Goal: Task Accomplishment & Management: Complete application form

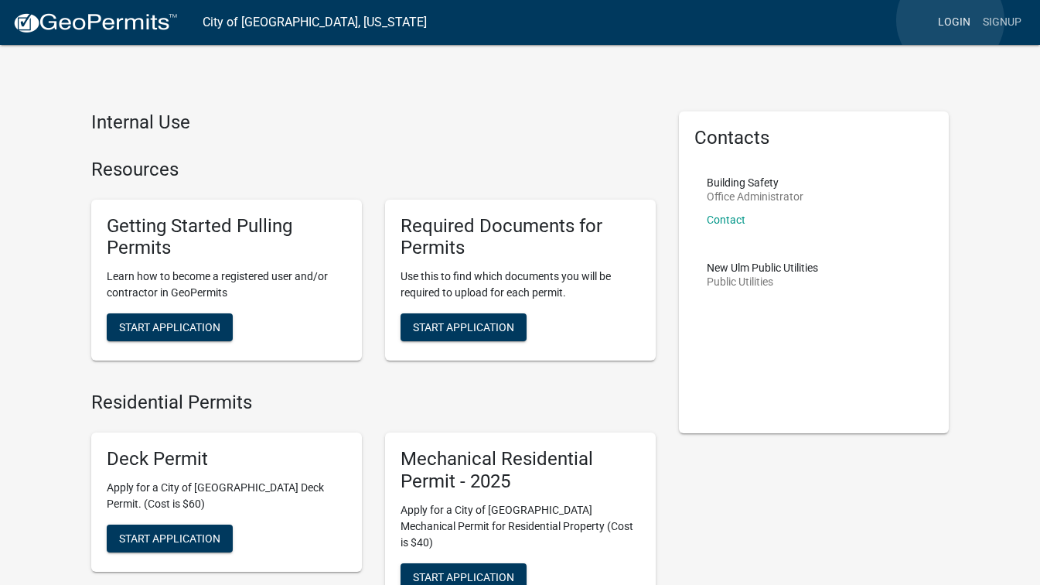
click at [950, 20] on link "Login" at bounding box center [954, 22] width 45 height 29
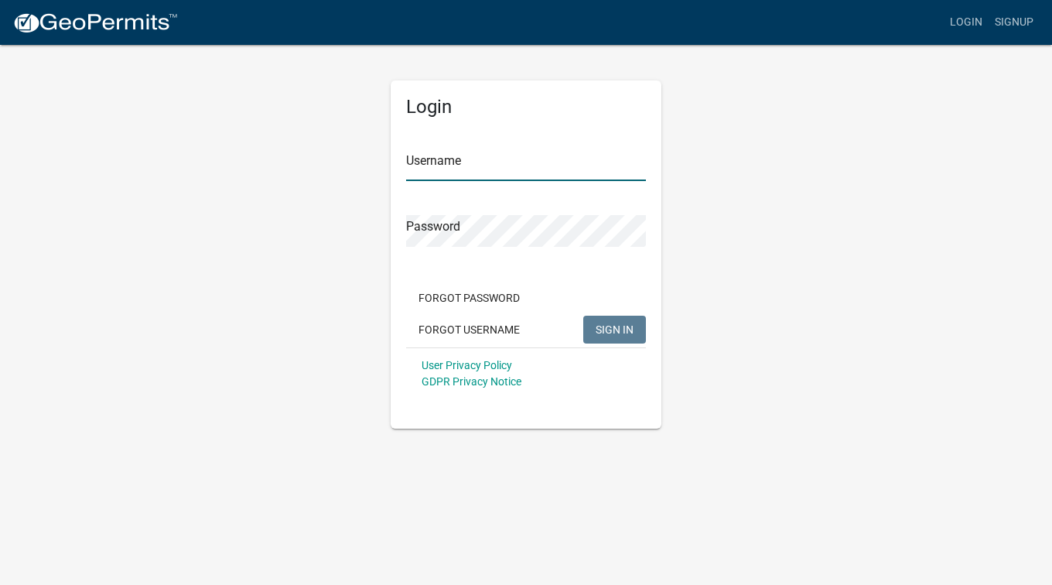
click at [525, 169] on input "Username" at bounding box center [526, 165] width 240 height 32
type input "[PERSON_NAME]"
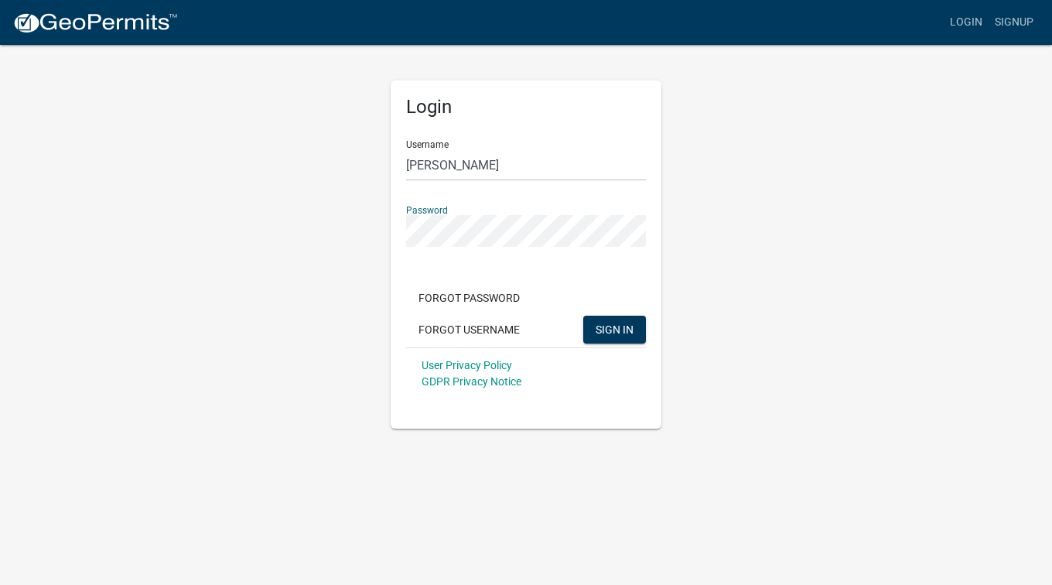
click at [583, 316] on button "SIGN IN" at bounding box center [614, 330] width 63 height 28
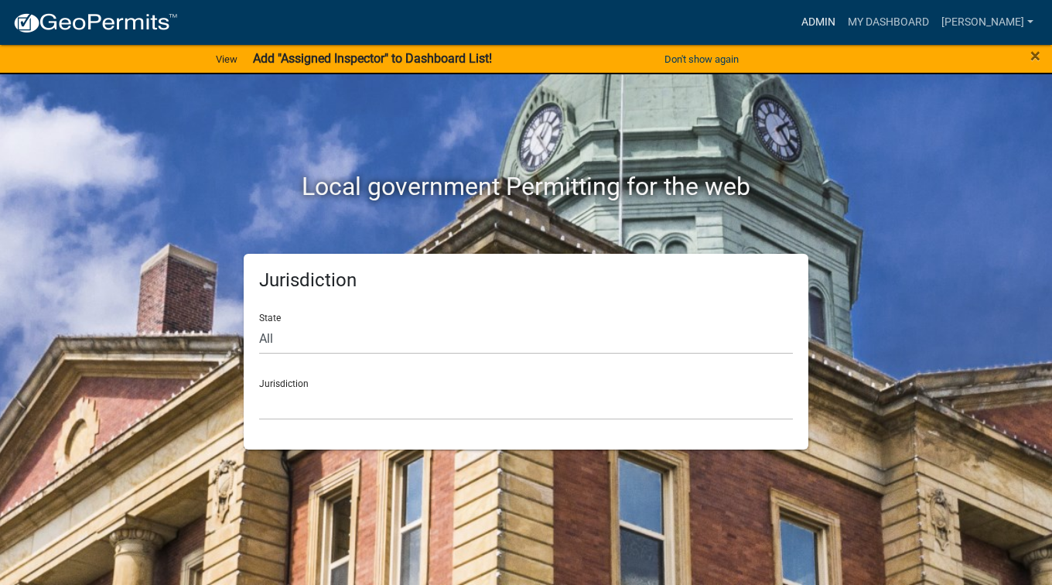
click at [841, 31] on link "Admin" at bounding box center [818, 22] width 46 height 29
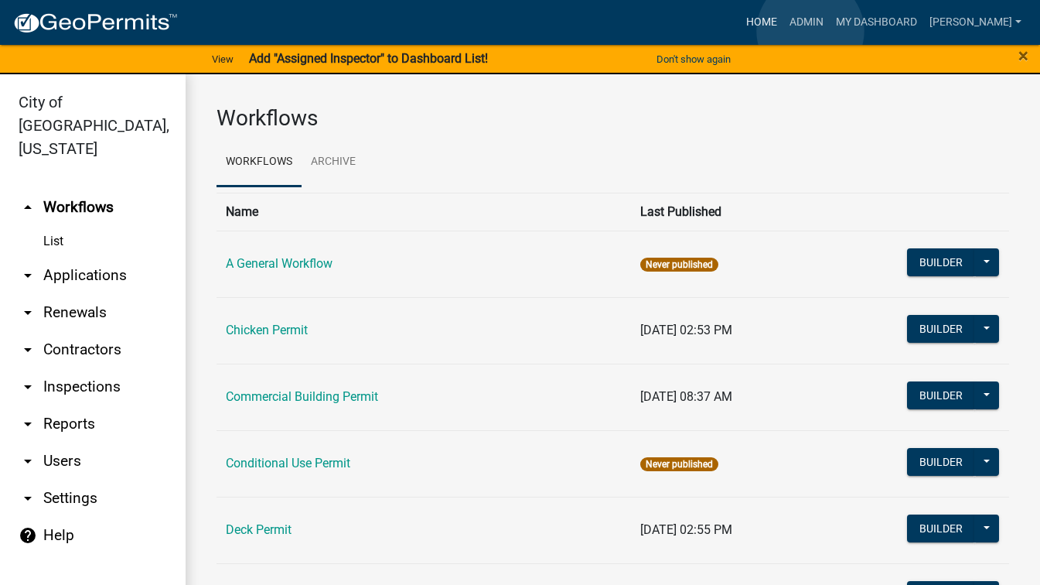
click at [783, 31] on link "Home" at bounding box center [761, 22] width 43 height 29
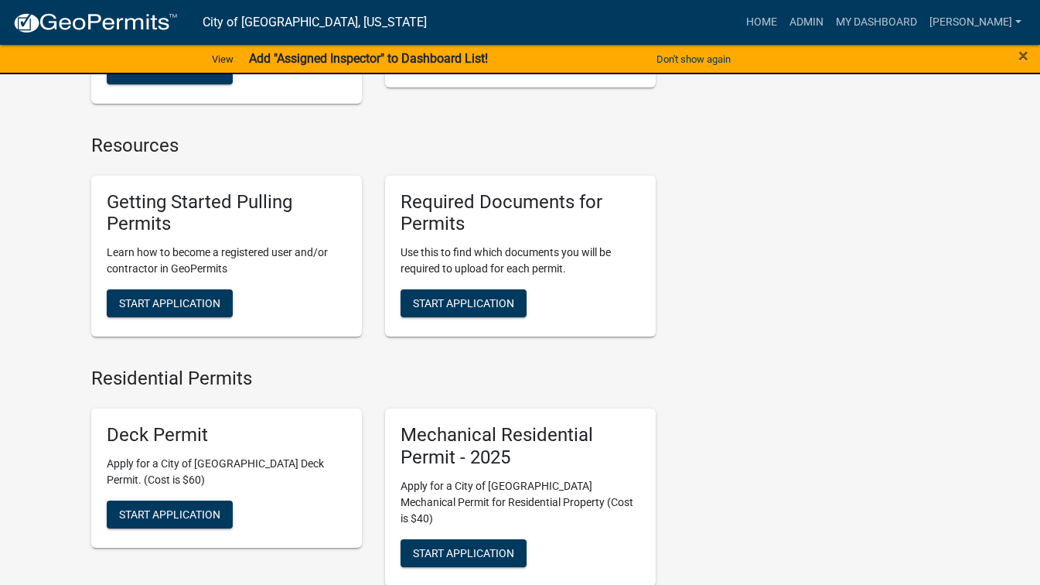
scroll to position [619, 0]
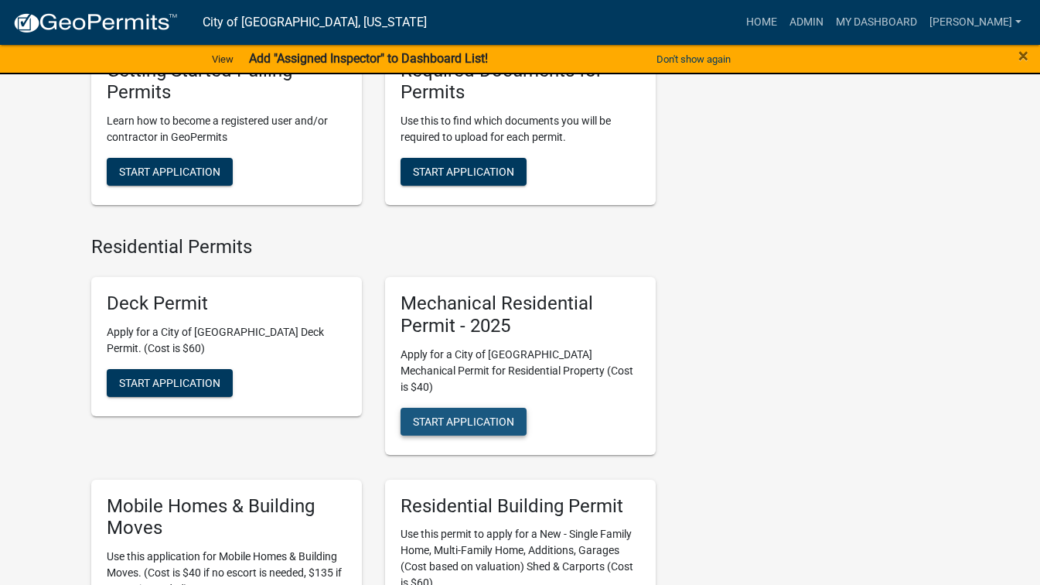
click at [476, 414] on span "Start Application" at bounding box center [463, 420] width 101 height 12
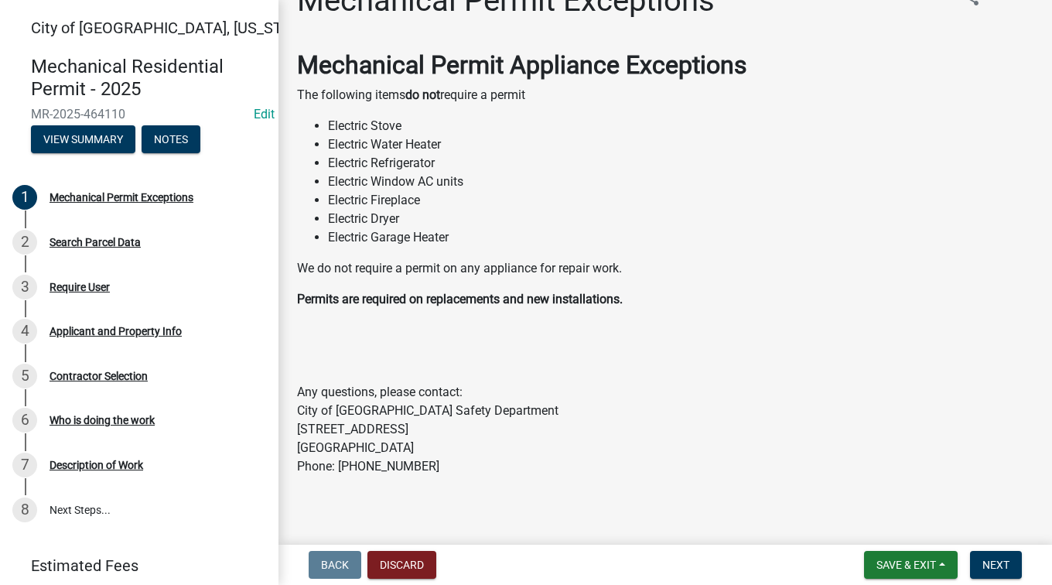
scroll to position [46, 0]
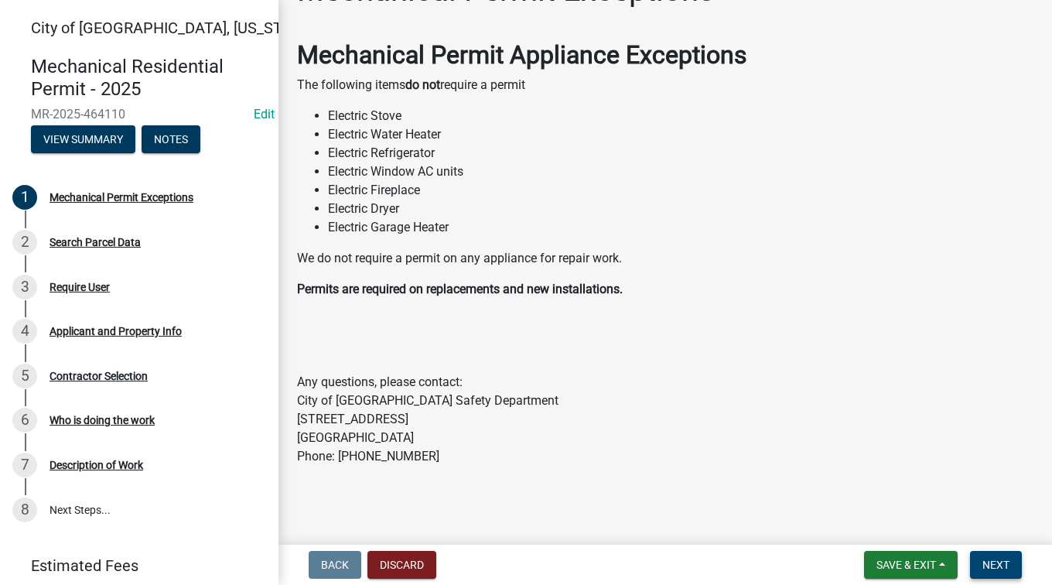
click at [1006, 557] on button "Next" at bounding box center [996, 565] width 52 height 28
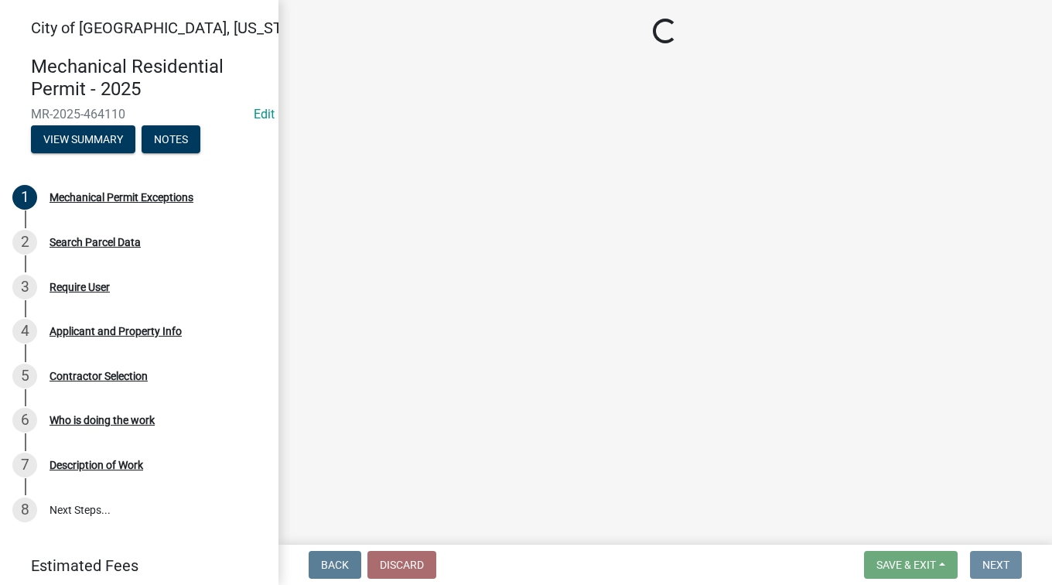
scroll to position [0, 0]
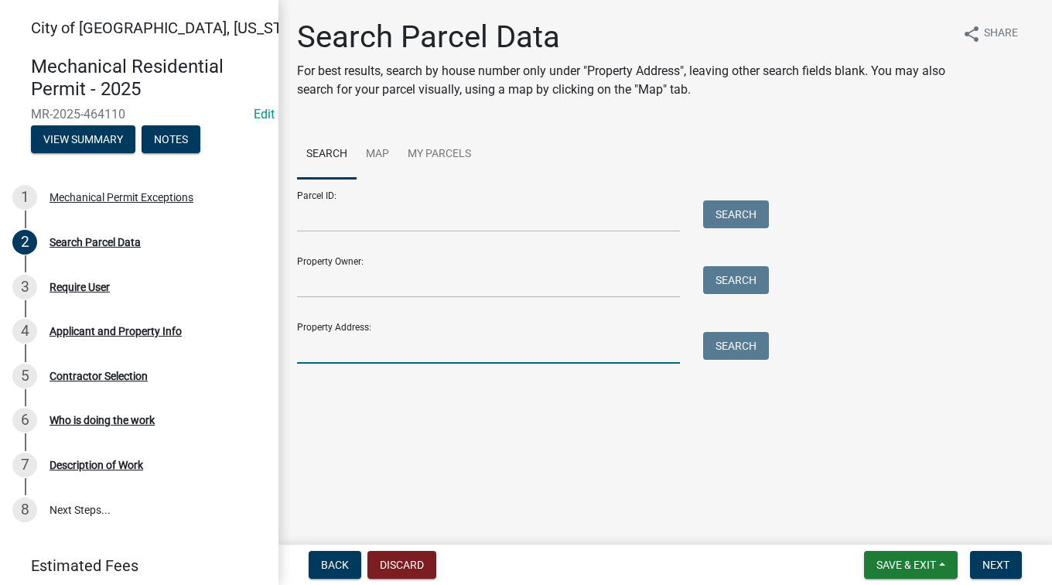
click at [375, 339] on input "Property Address:" at bounding box center [488, 348] width 383 height 32
type input "0"
type input "505"
click at [727, 352] on button "Search" at bounding box center [736, 346] width 66 height 28
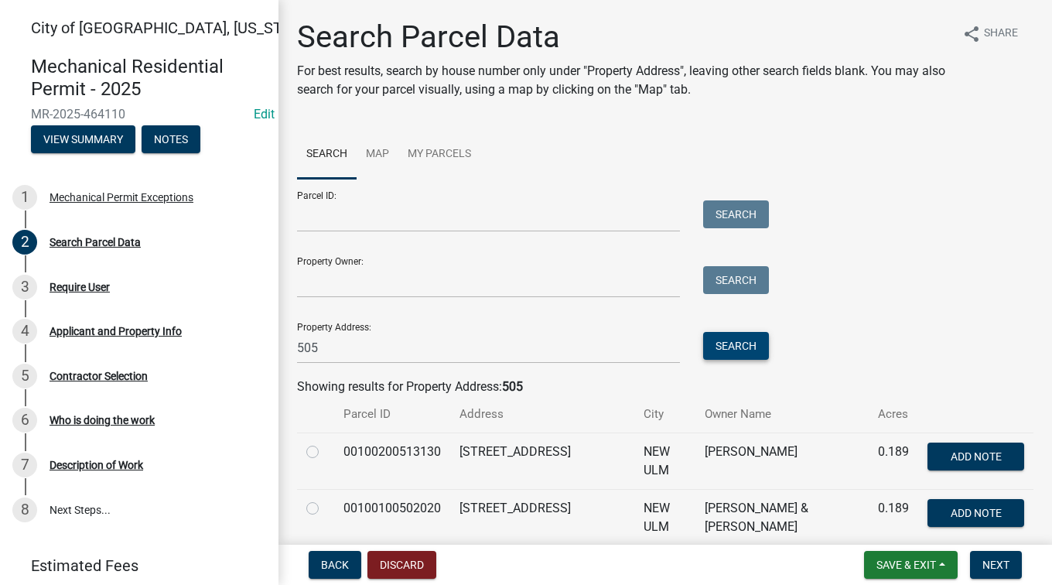
scroll to position [77, 0]
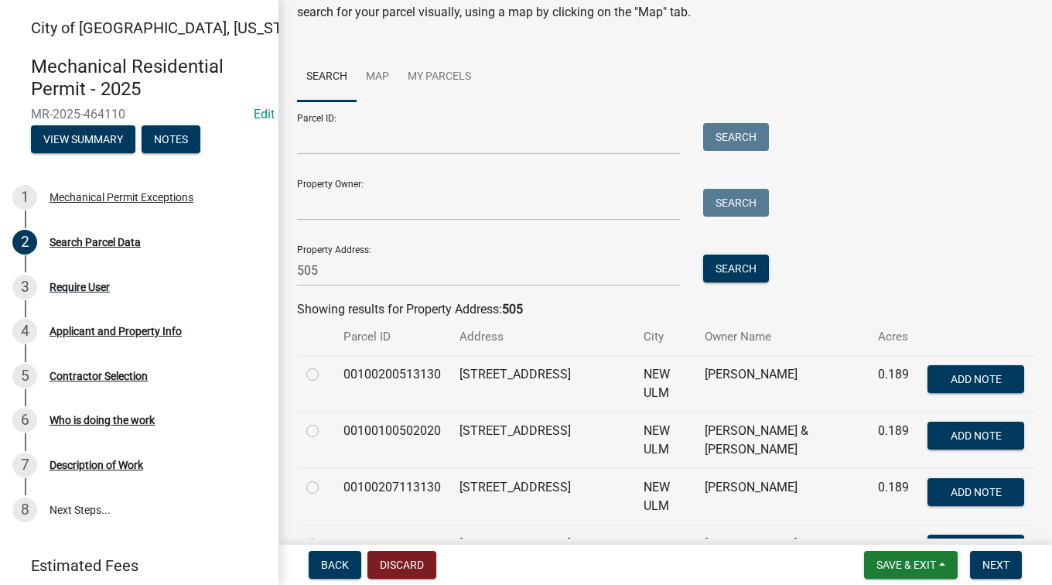
click at [325, 478] on label at bounding box center [325, 478] width 0 height 0
click at [325, 483] on input "radio" at bounding box center [330, 483] width 10 height 10
radio input "true"
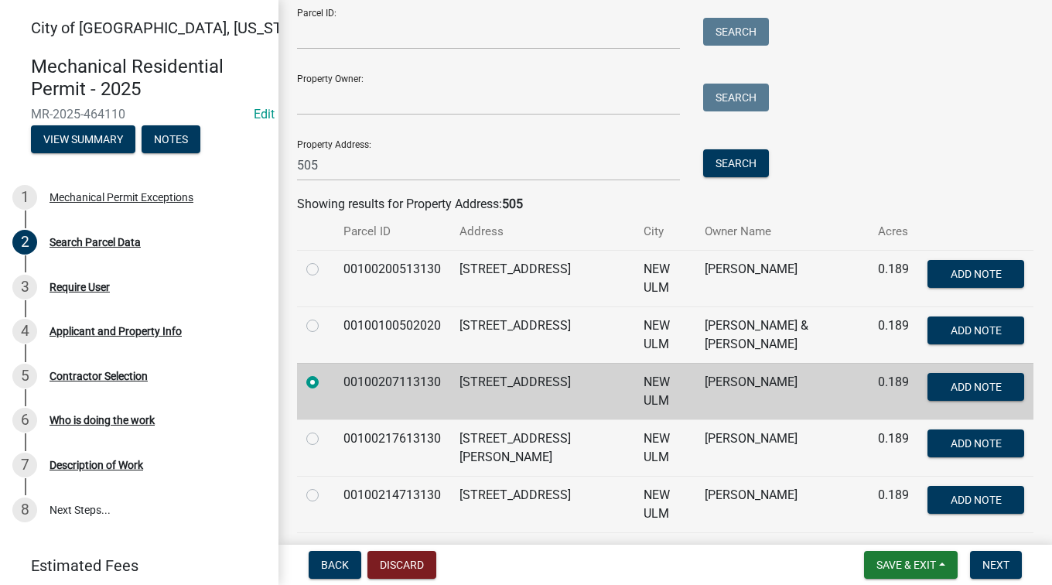
scroll to position [232, 0]
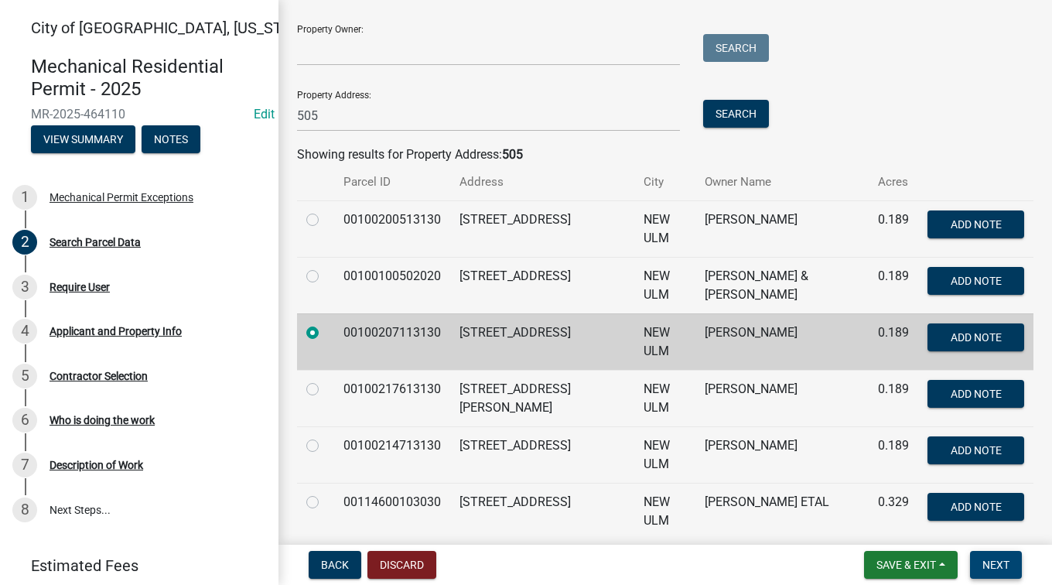
click at [985, 563] on span "Next" at bounding box center [995, 564] width 27 height 12
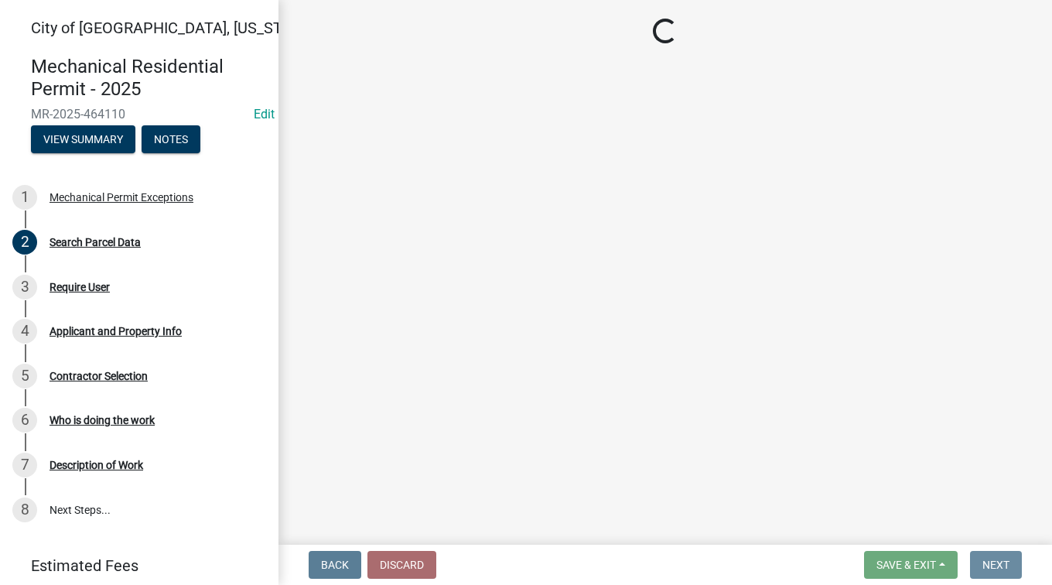
scroll to position [0, 0]
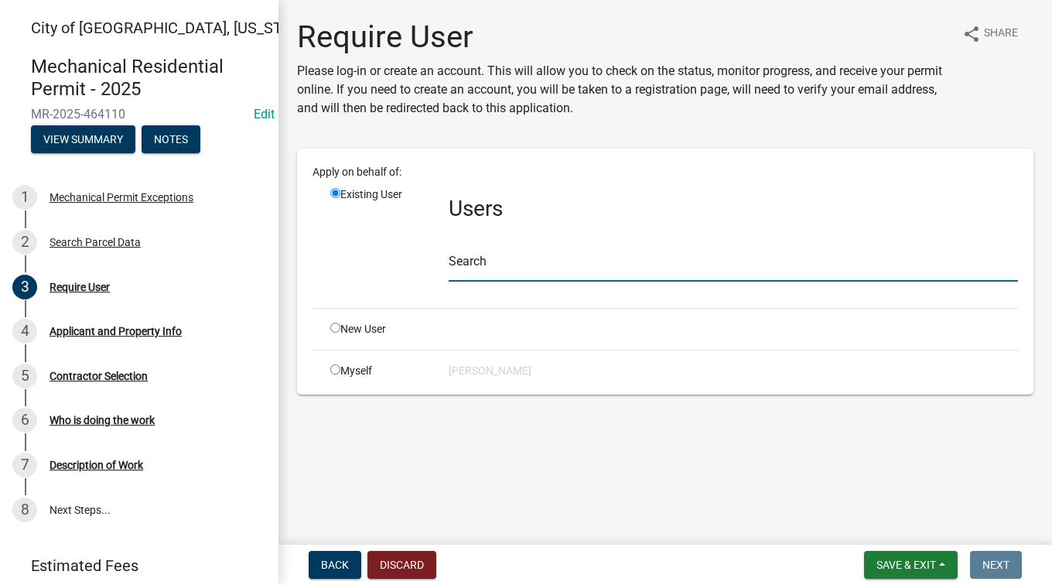
click at [507, 261] on input "text" at bounding box center [733, 266] width 569 height 32
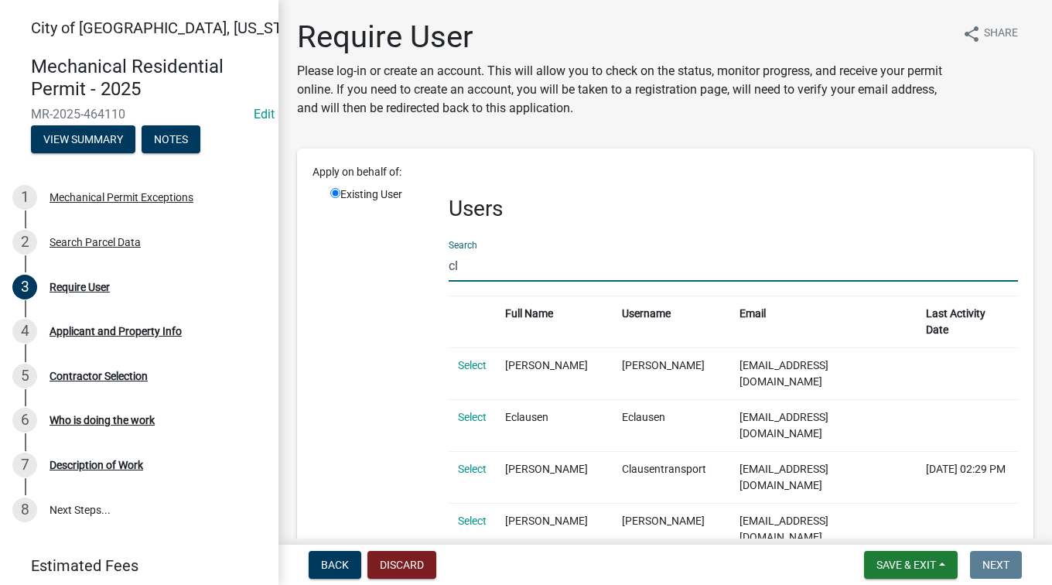
type input "c"
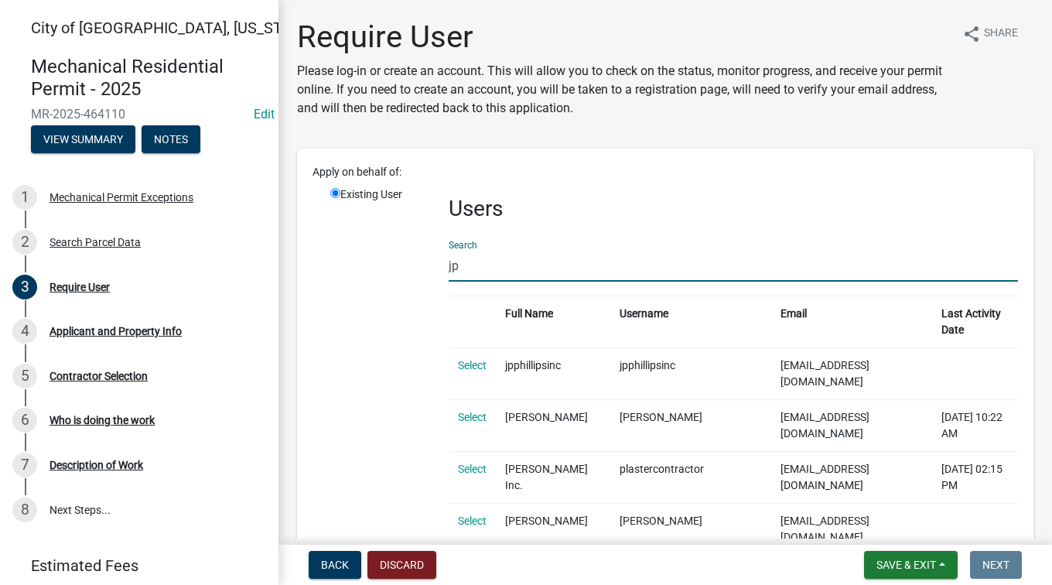
type input "j"
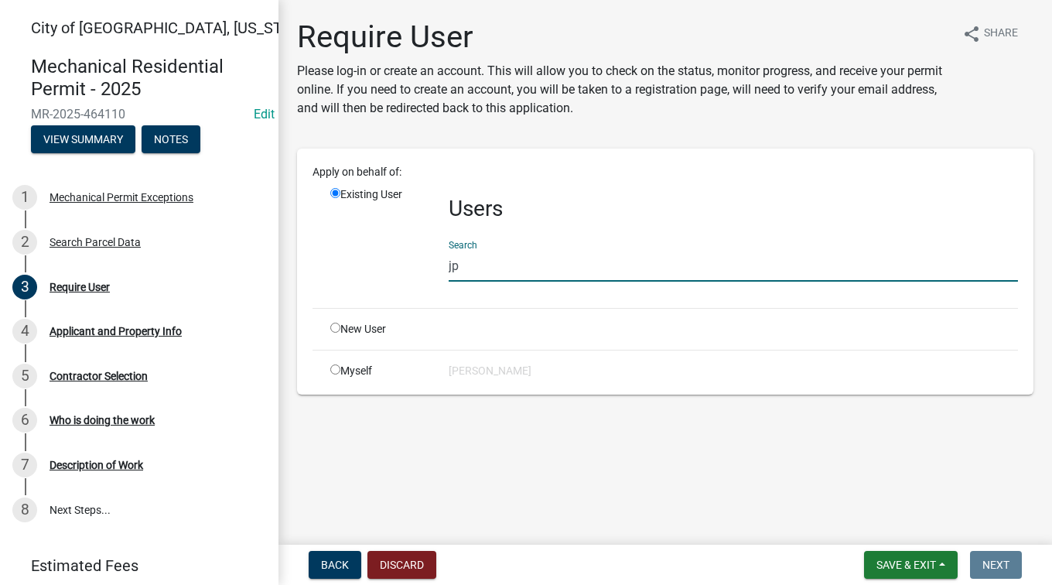
type input "jpp"
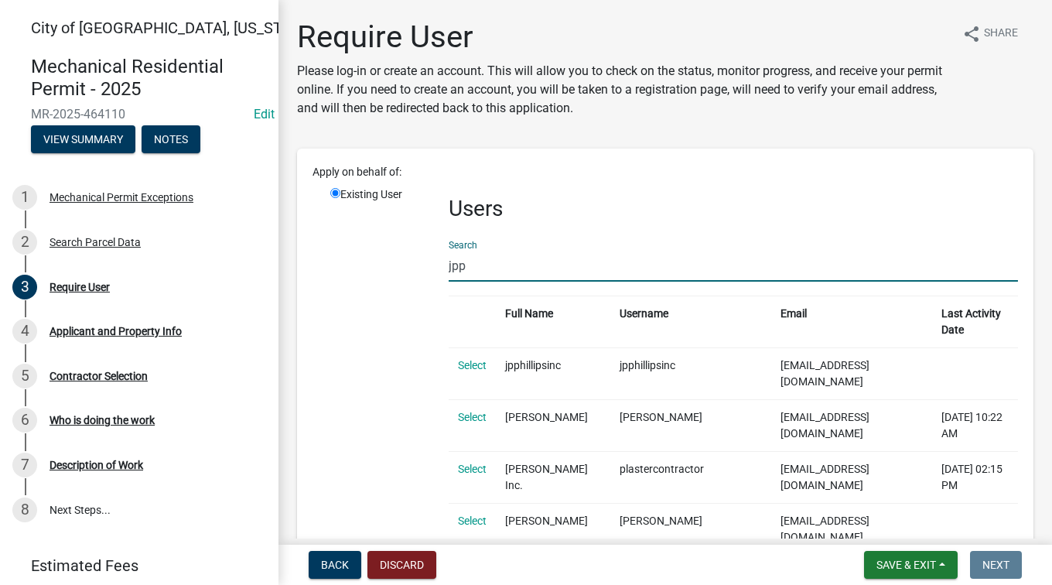
drag, startPoint x: 479, startPoint y: 275, endPoint x: 404, endPoint y: 266, distance: 74.7
click at [404, 266] on div "Existing User Users Search jpp Full Name Username Email Last Activity Date Sele…" at bounding box center [674, 454] width 711 height 536
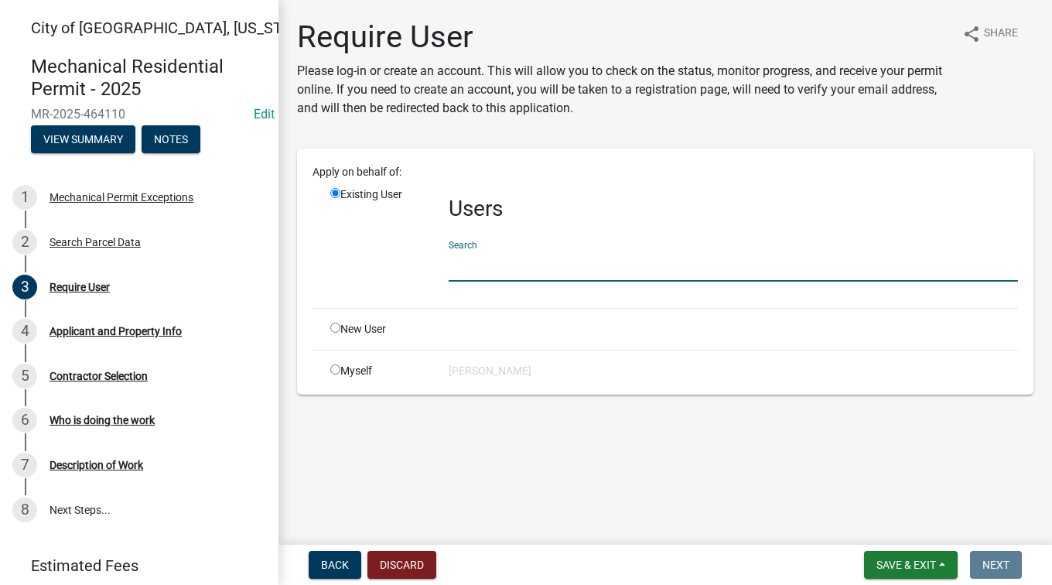
click at [352, 373] on div "Myself" at bounding box center [378, 371] width 118 height 16
click at [339, 363] on div "Myself" at bounding box center [378, 371] width 118 height 16
click at [336, 369] on input "radio" at bounding box center [335, 369] width 10 height 10
radio input "true"
radio input "false"
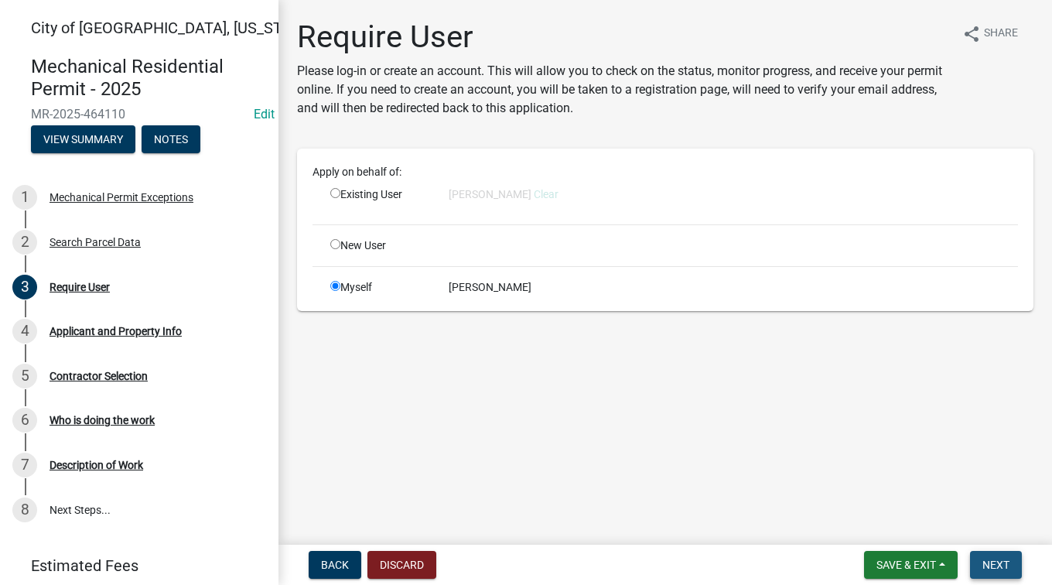
click at [991, 571] on button "Next" at bounding box center [996, 565] width 52 height 28
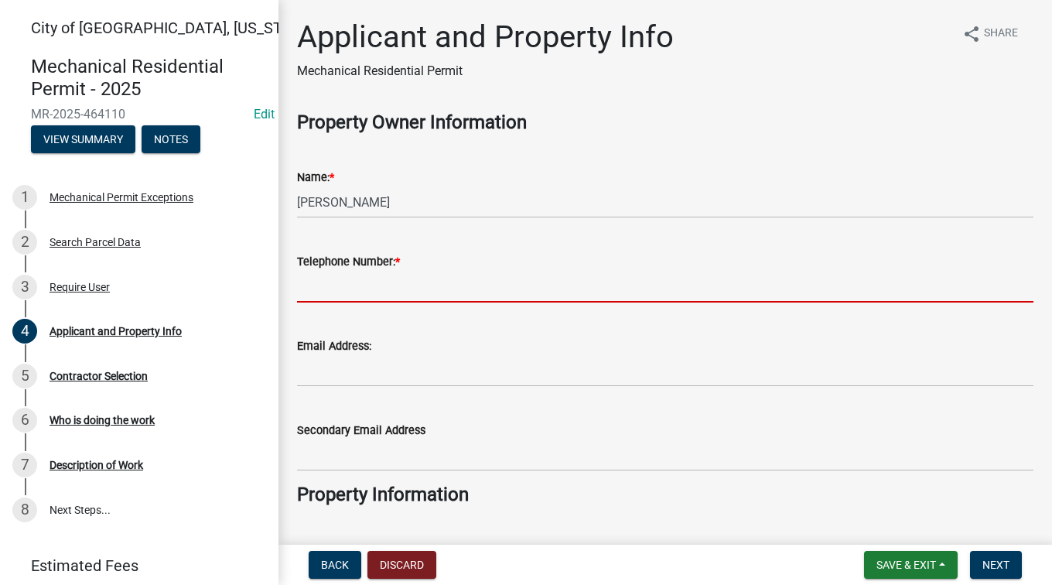
click at [553, 290] on input "Telephone Number: *" at bounding box center [665, 287] width 736 height 32
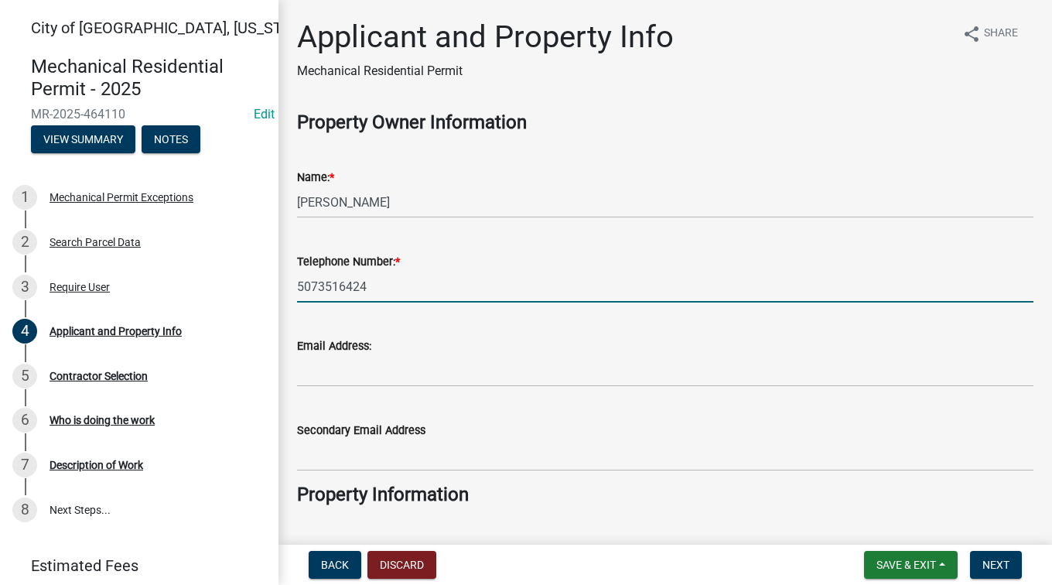
type input "5073516424"
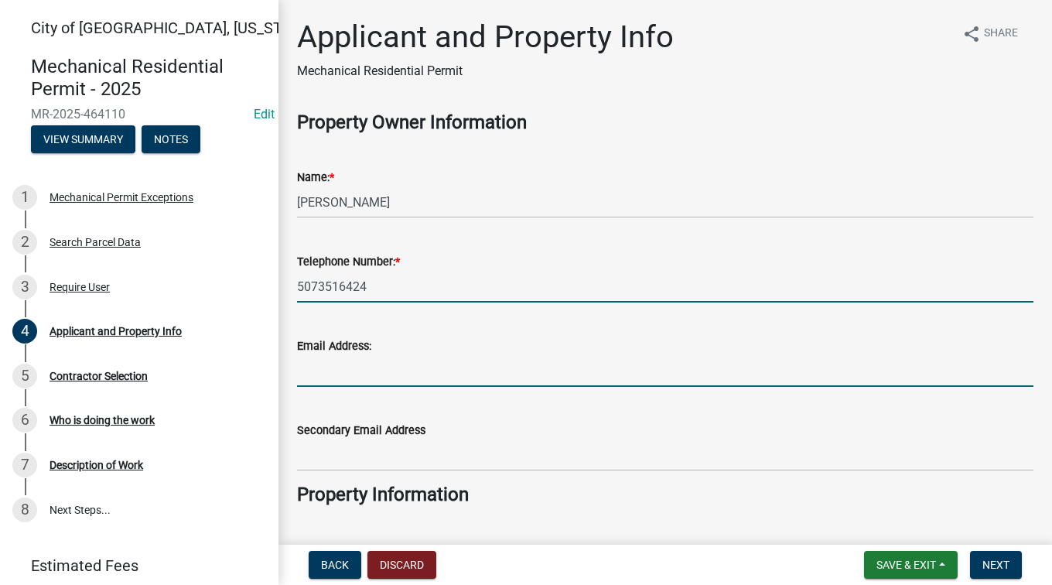
click at [340, 364] on input "Email Address:" at bounding box center [665, 371] width 736 height 32
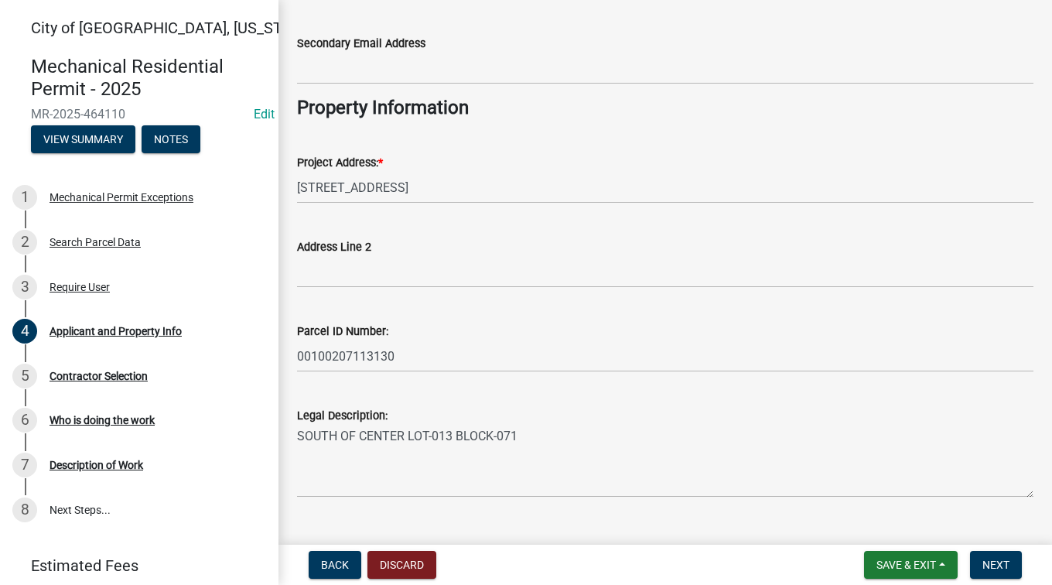
scroll to position [418, 0]
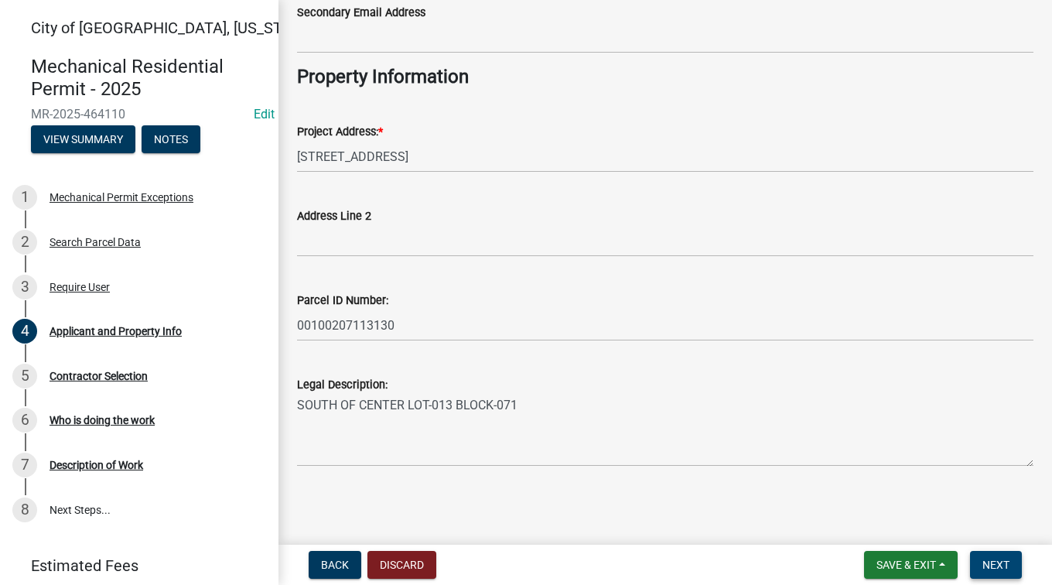
click at [999, 558] on span "Next" at bounding box center [995, 564] width 27 height 12
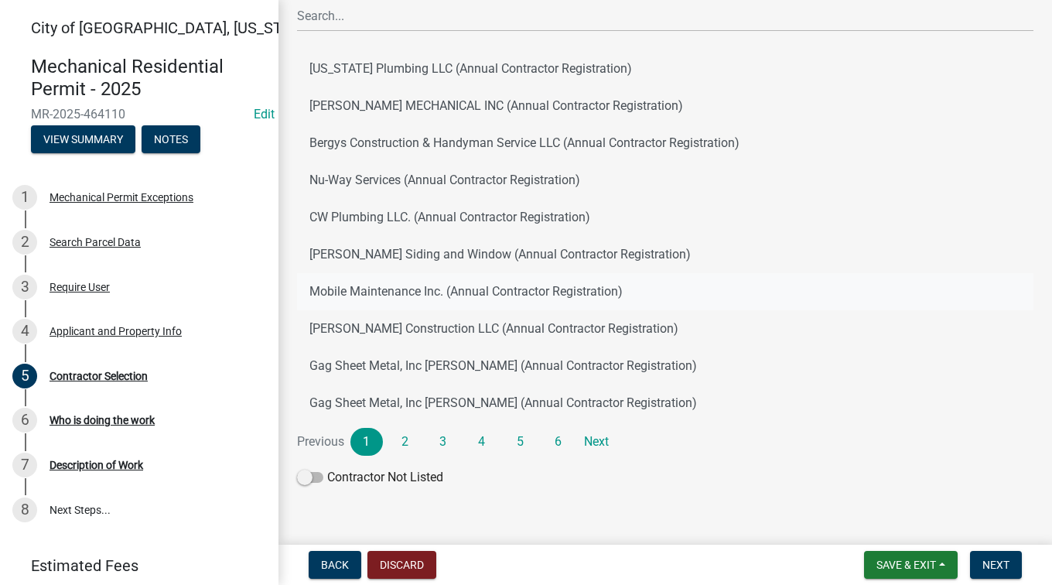
scroll to position [123, 0]
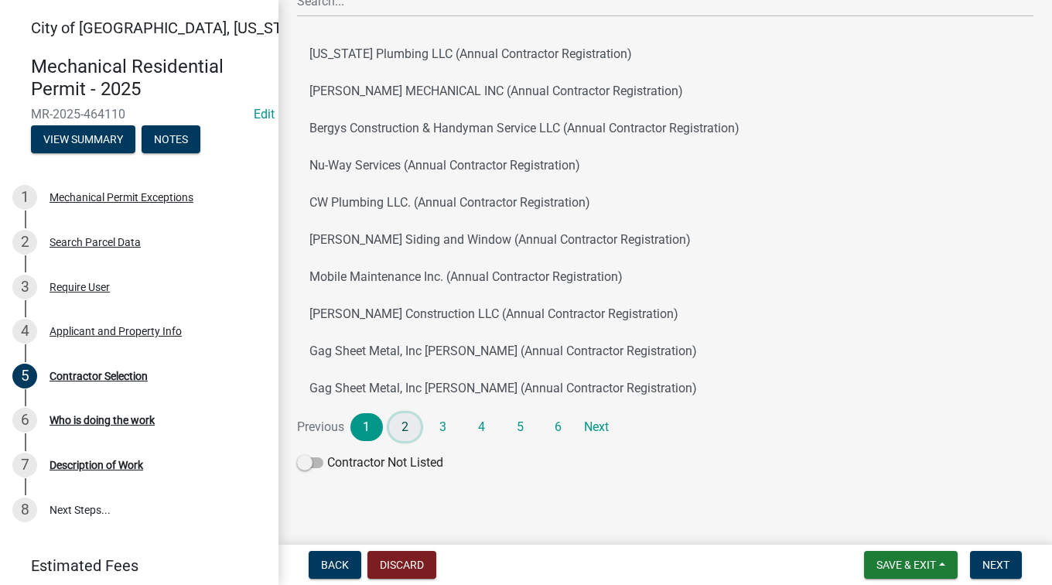
click at [401, 428] on link "2" at bounding box center [405, 427] width 32 height 28
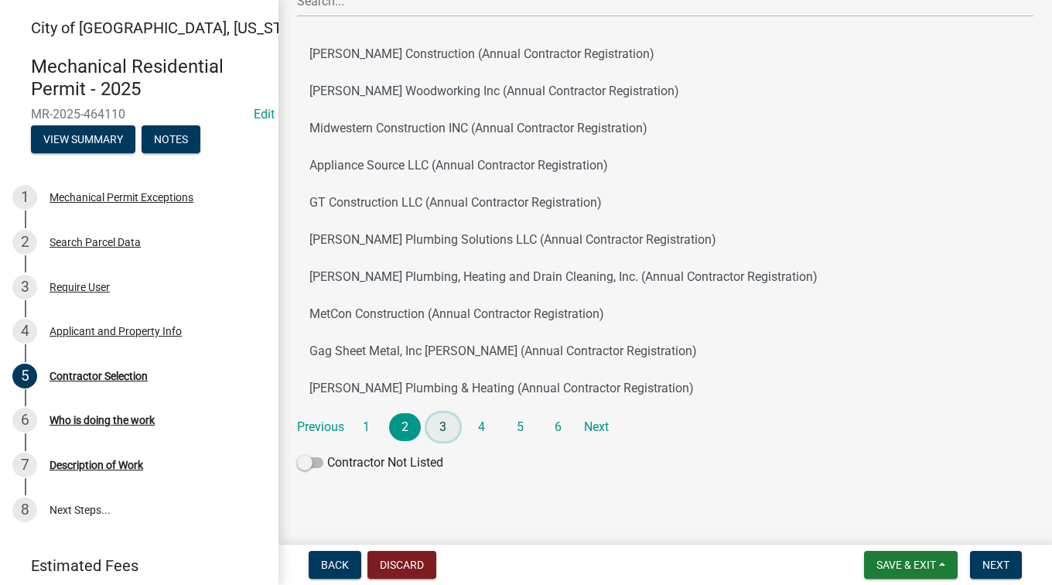
click at [455, 417] on link "3" at bounding box center [443, 427] width 32 height 28
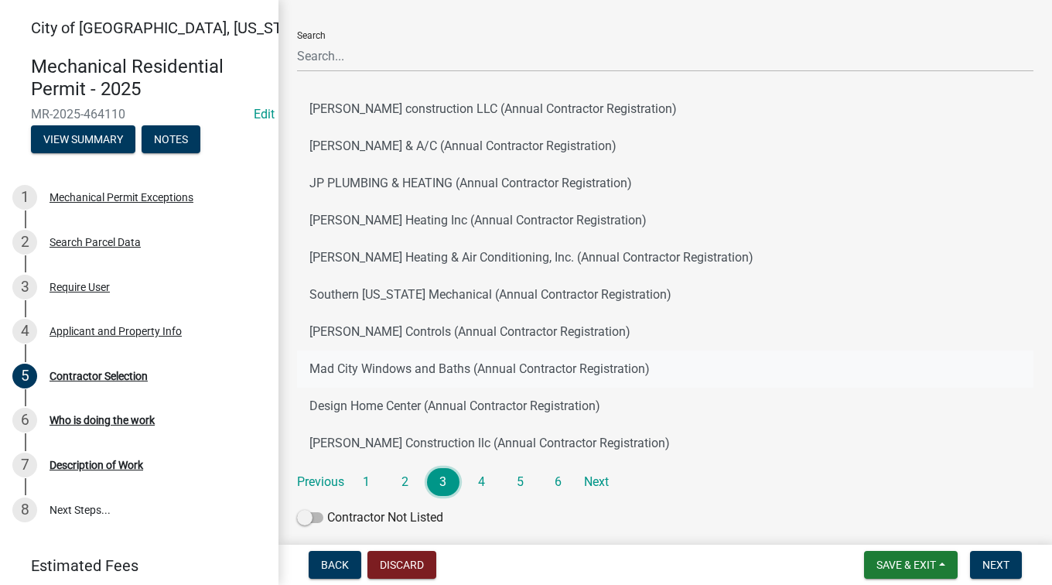
scroll to position [0, 0]
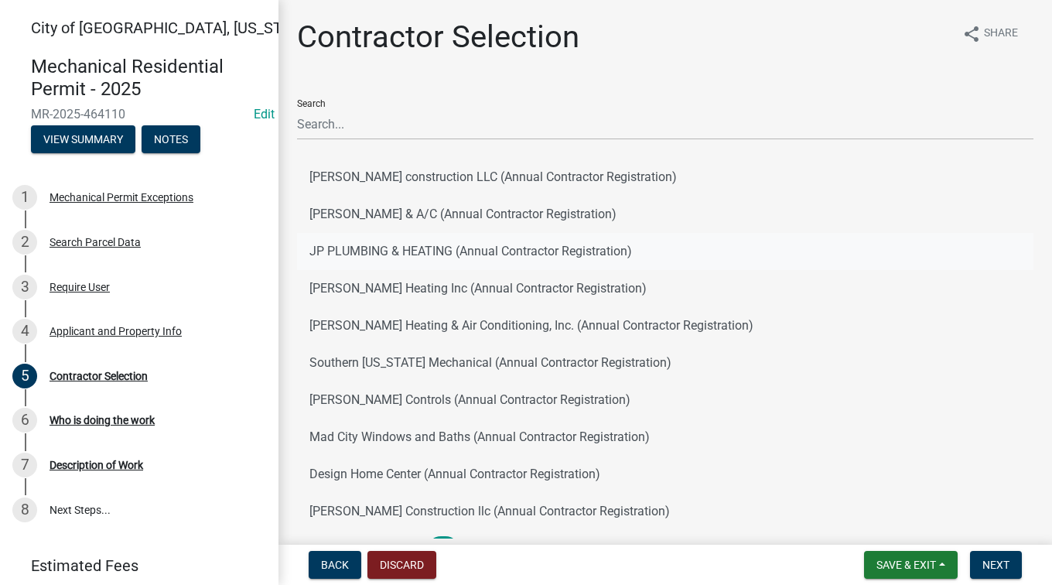
click at [341, 249] on button "JP PLUMBING & HEATING (Annual Contractor Registration)" at bounding box center [665, 251] width 736 height 37
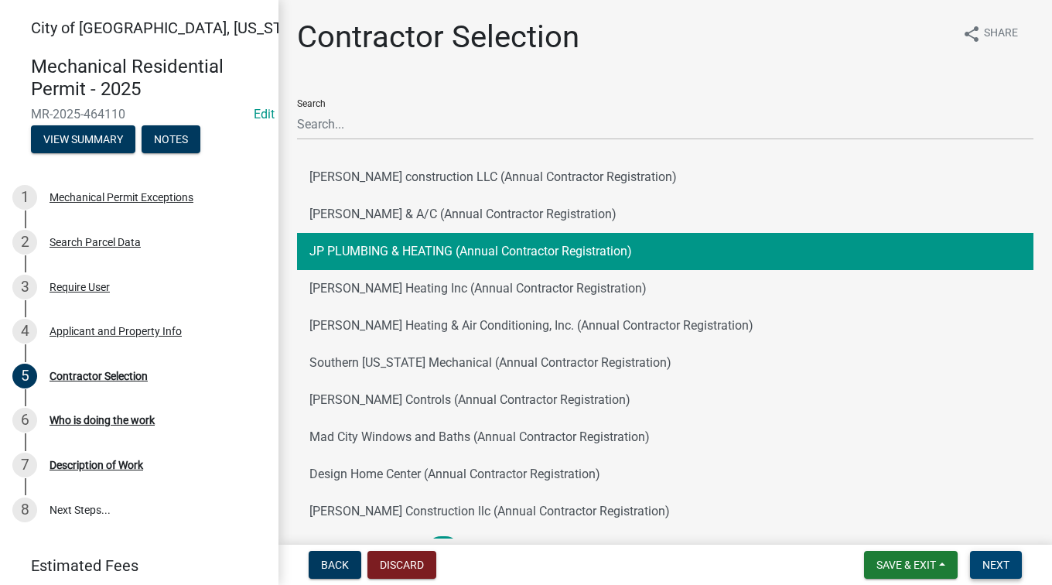
click at [991, 558] on span "Next" at bounding box center [995, 564] width 27 height 12
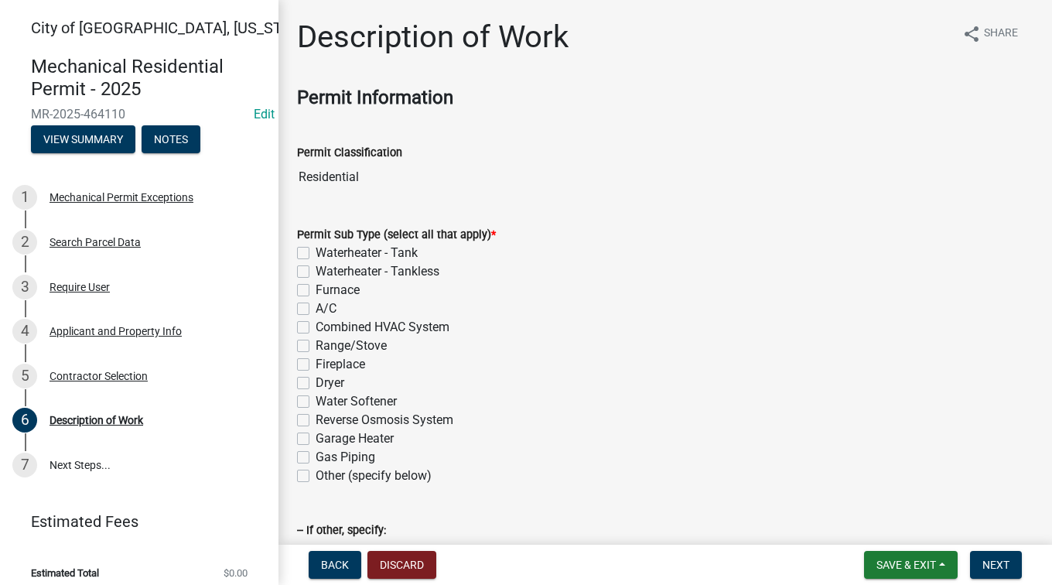
click at [316, 251] on label "Waterheater - Tank" at bounding box center [367, 253] width 102 height 19
click at [316, 251] on input "Waterheater - Tank" at bounding box center [321, 249] width 10 height 10
checkbox input "true"
checkbox input "false"
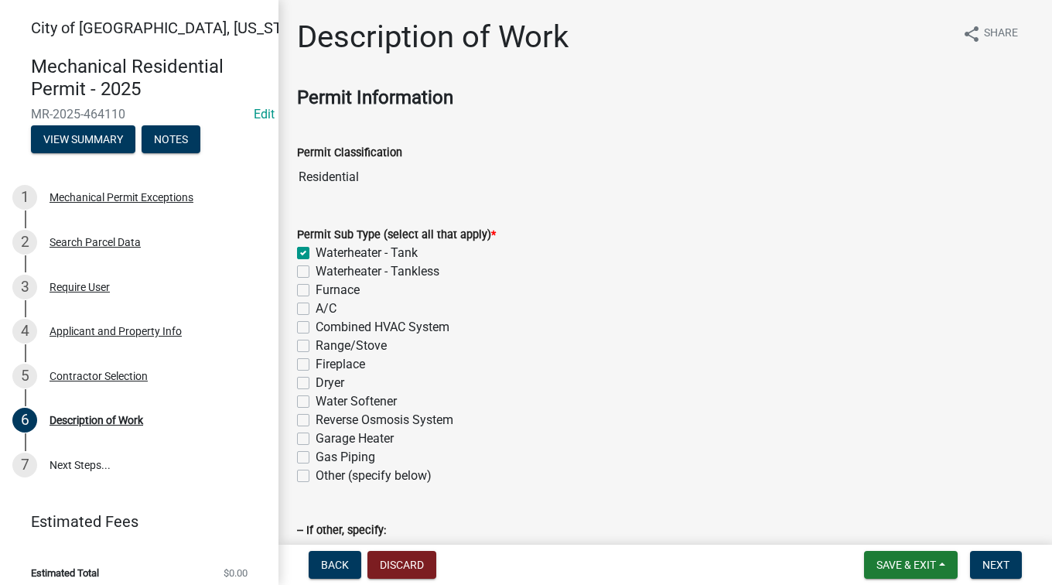
checkbox input "false"
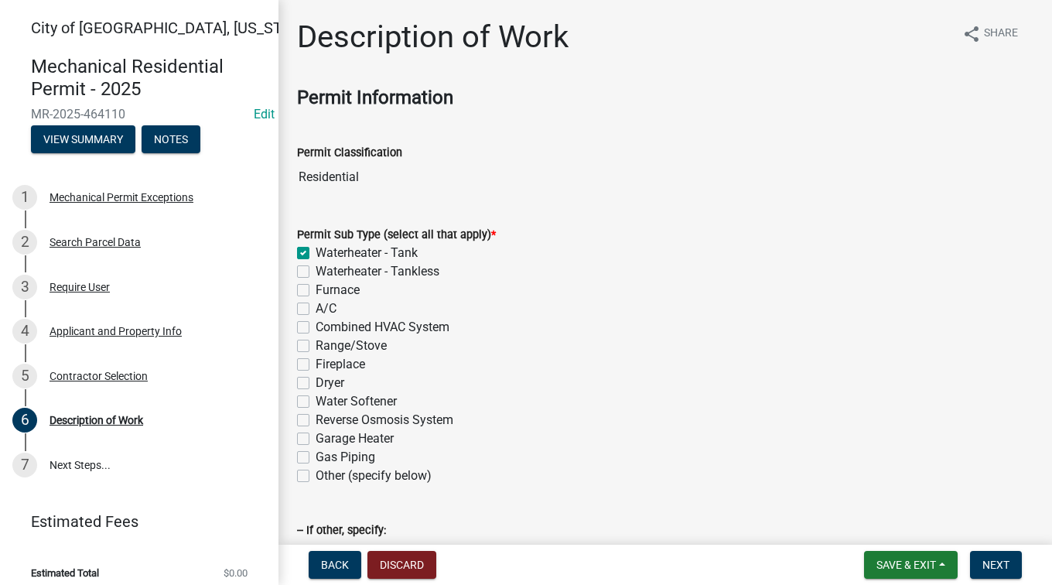
checkbox input "false"
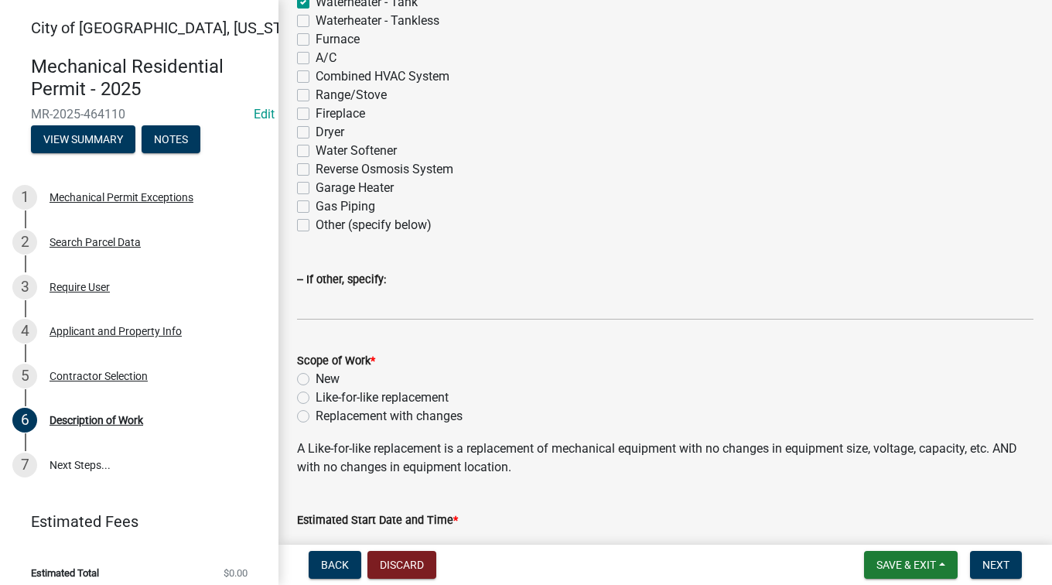
scroll to position [309, 0]
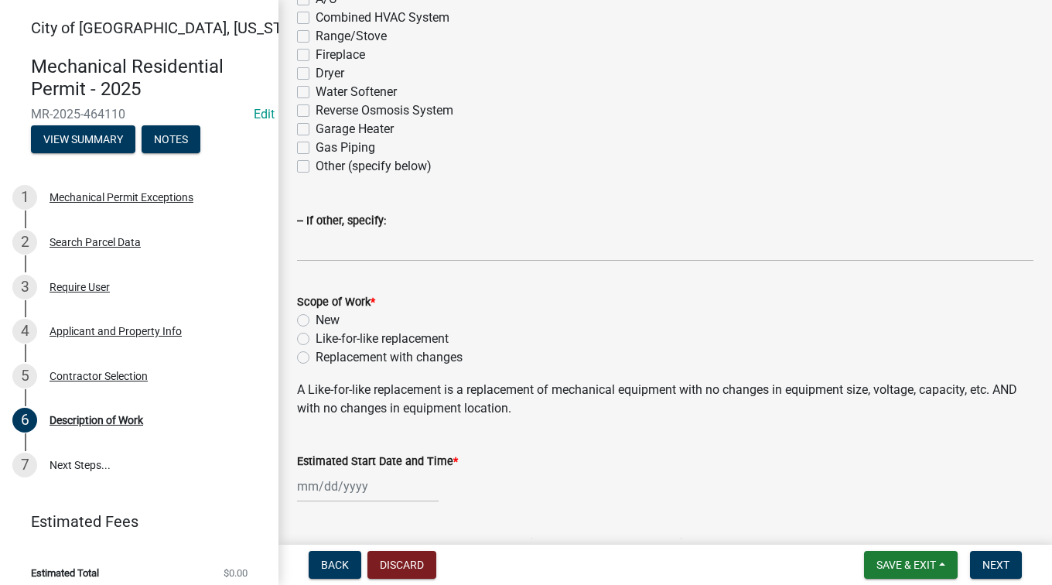
click at [316, 340] on label "Like-for-like replacement" at bounding box center [382, 338] width 133 height 19
click at [316, 339] on input "Like-for-like replacement" at bounding box center [321, 334] width 10 height 10
radio input "true"
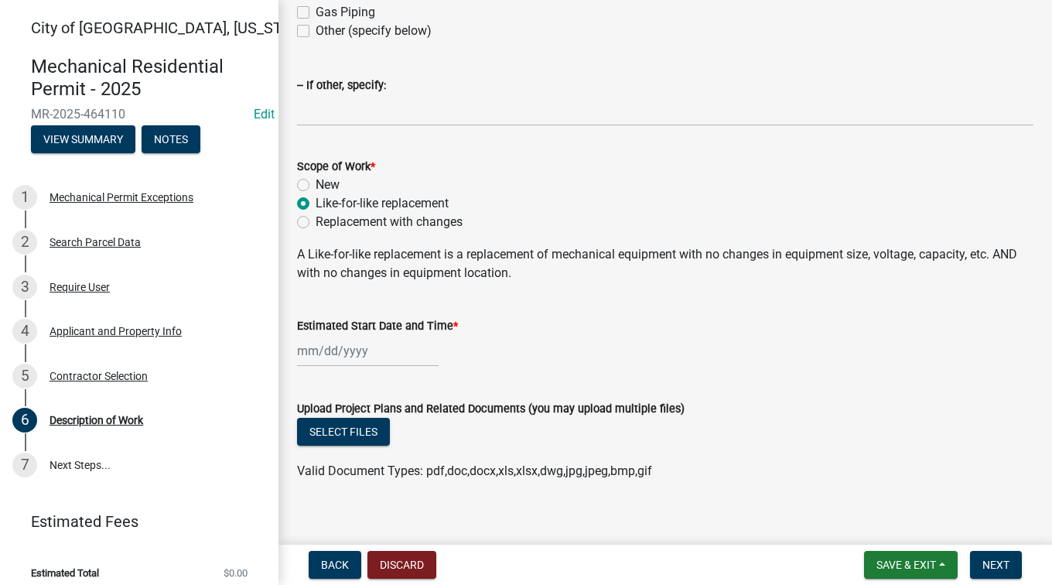
scroll to position [461, 0]
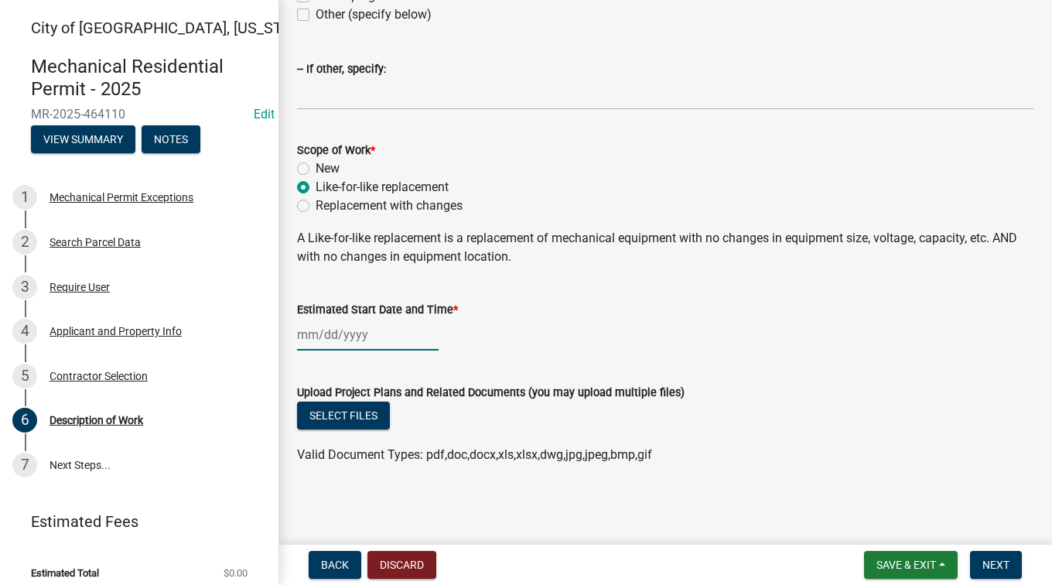
click at [323, 337] on div at bounding box center [368, 335] width 142 height 32
select select "8"
select select "2025"
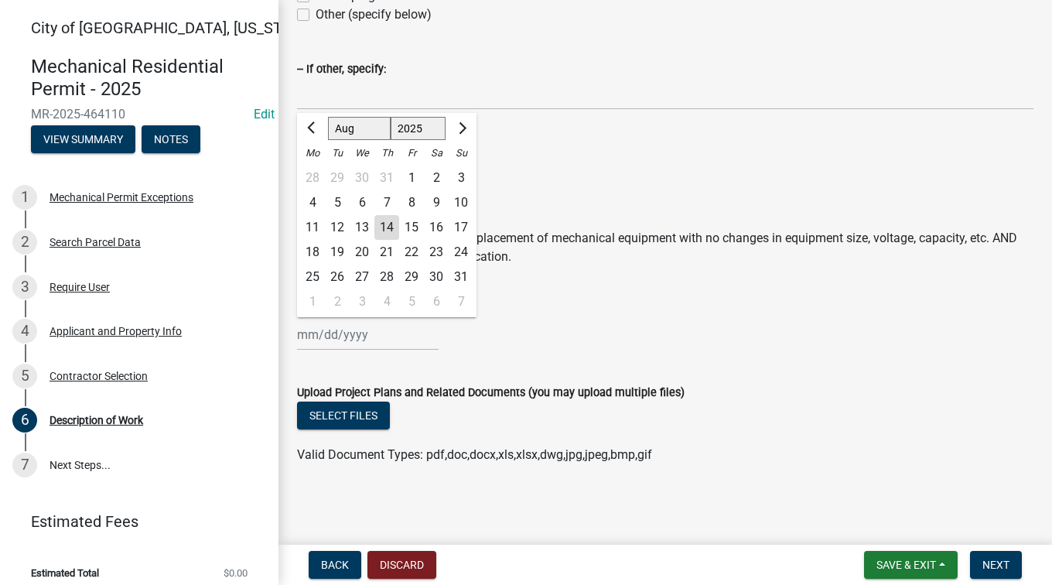
click at [411, 227] on div "15" at bounding box center [411, 227] width 25 height 25
type input "[DATE]"
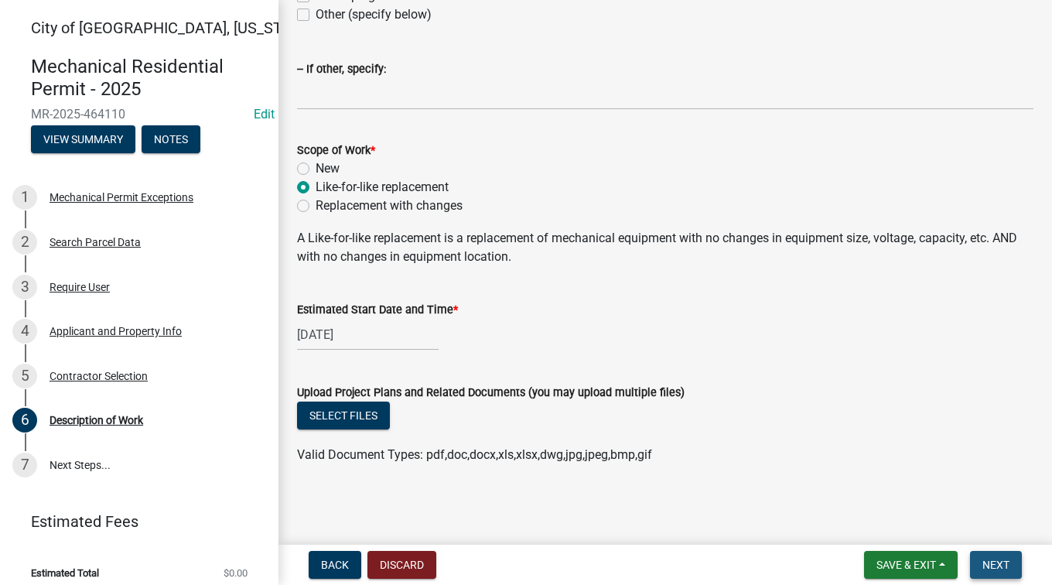
click at [980, 553] on button "Next" at bounding box center [996, 565] width 52 height 28
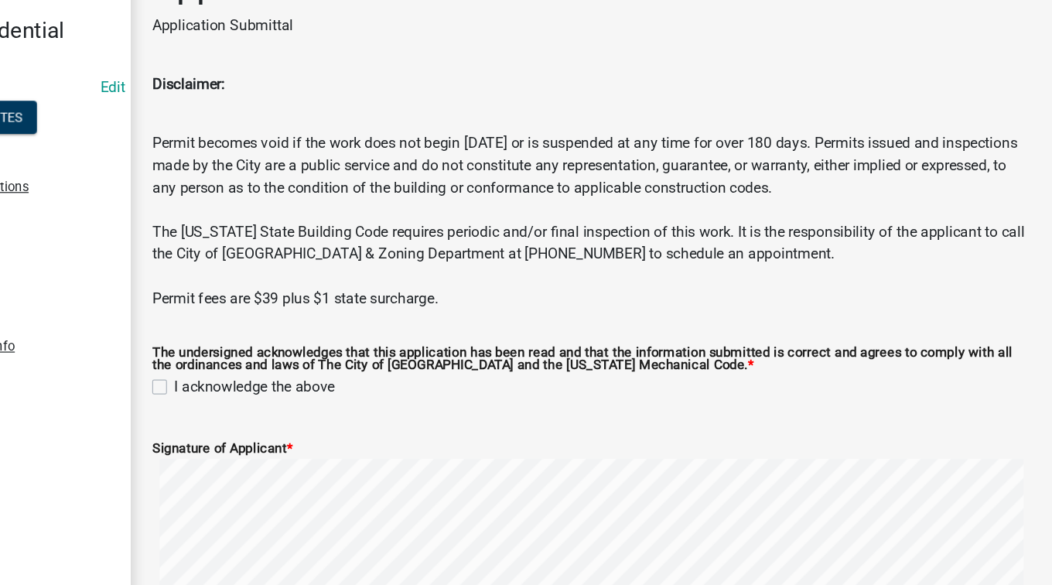
scroll to position [0, 0]
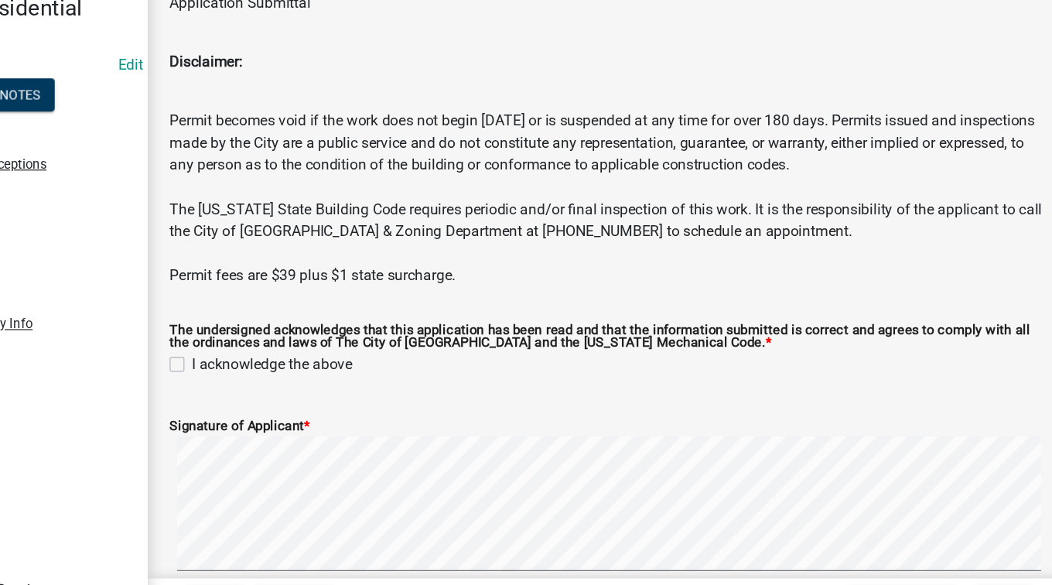
click at [316, 370] on label "I acknowledge the above" at bounding box center [383, 365] width 135 height 19
click at [316, 366] on input "I acknowledge the above" at bounding box center [321, 361] width 10 height 10
checkbox input "true"
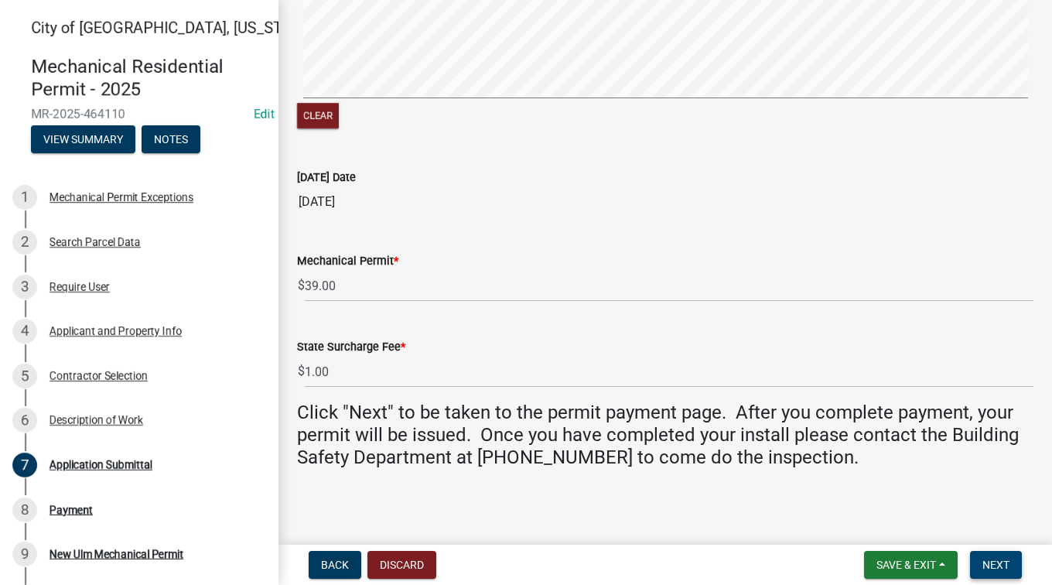
click at [1021, 561] on button "Next" at bounding box center [996, 565] width 52 height 28
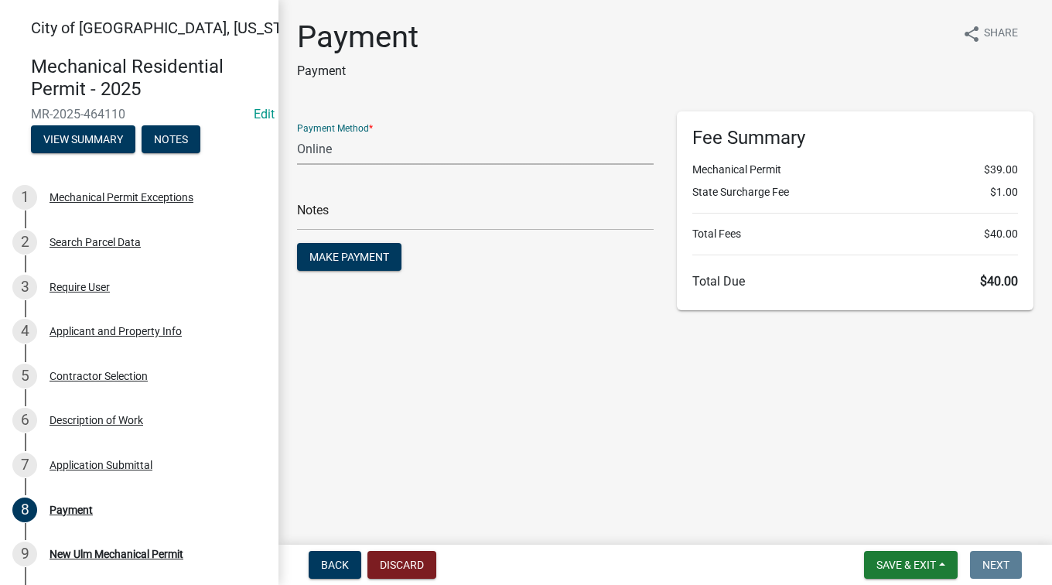
click at [343, 148] on select "Credit Card POS Check Cash Online" at bounding box center [475, 149] width 356 height 32
select select "2: 1"
click at [297, 133] on select "Credit Card POS Check Cash Online" at bounding box center [475, 149] width 356 height 32
click at [366, 251] on span "Make Payment" at bounding box center [349, 257] width 80 height 12
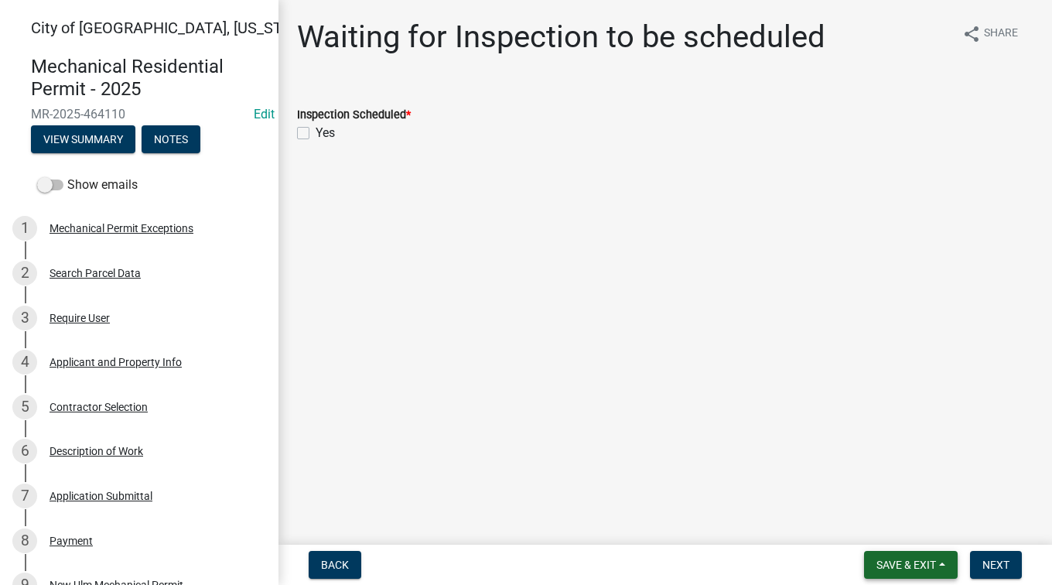
click at [912, 558] on span "Save & Exit" at bounding box center [906, 564] width 60 height 12
click at [906, 535] on button "Save & Exit" at bounding box center [896, 524] width 124 height 37
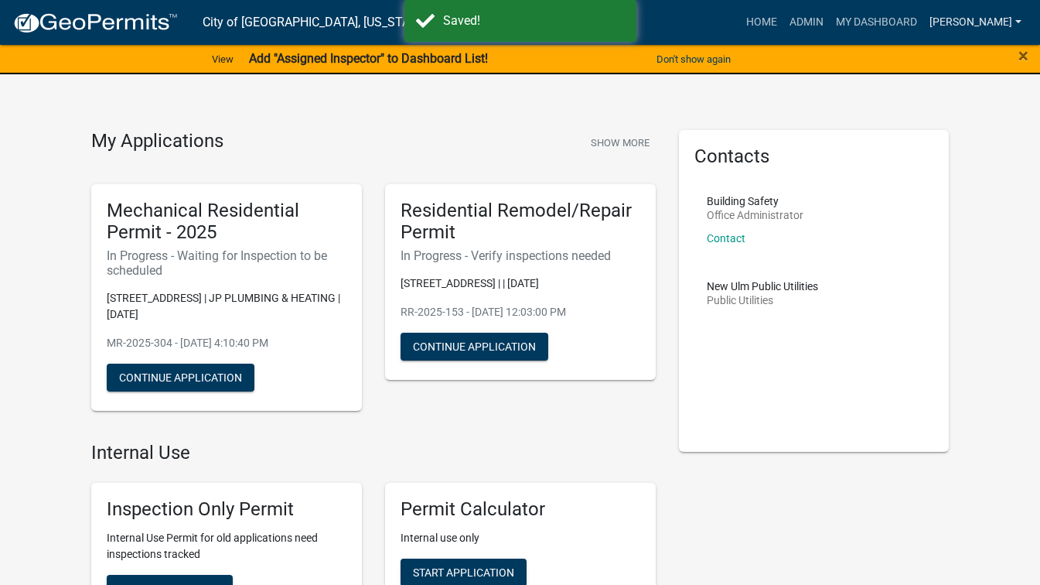
click at [988, 19] on link "[PERSON_NAME]" at bounding box center [975, 22] width 104 height 29
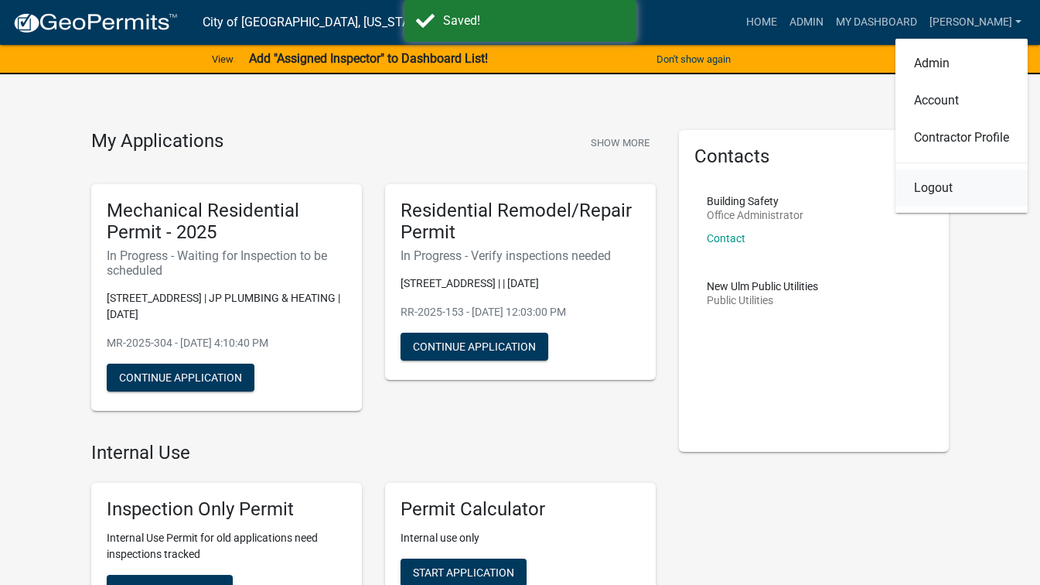
click at [919, 197] on link "Logout" at bounding box center [961, 187] width 132 height 37
